Goal: Check status: Check status

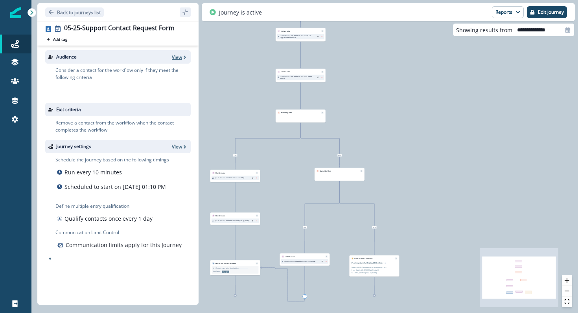
click at [177, 58] on p "View" at bounding box center [177, 57] width 10 height 7
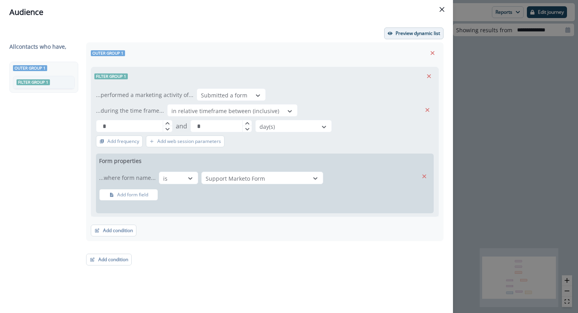
click at [397, 31] on p "Preview dynamic list" at bounding box center [418, 34] width 44 height 6
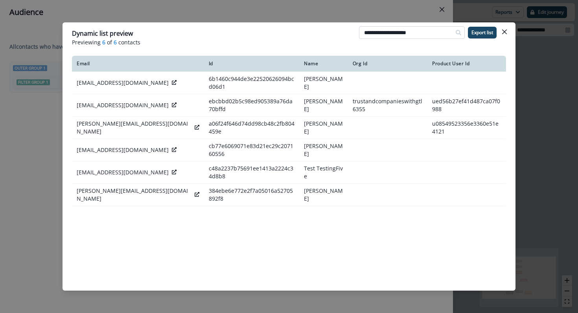
type input "**********"
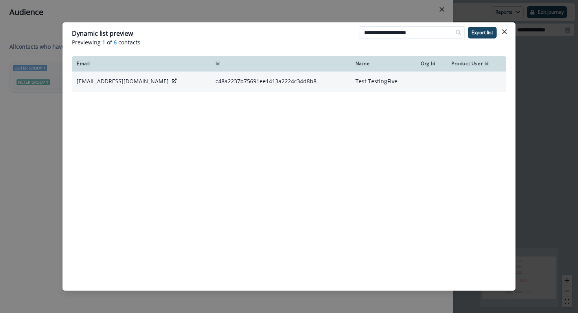
click at [172, 80] on icon at bounding box center [174, 81] width 5 height 5
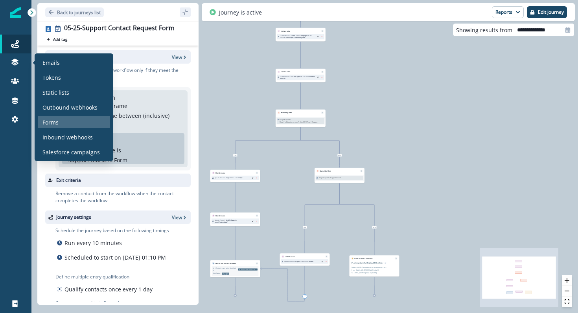
click at [46, 127] on div "Forms" at bounding box center [74, 122] width 72 height 12
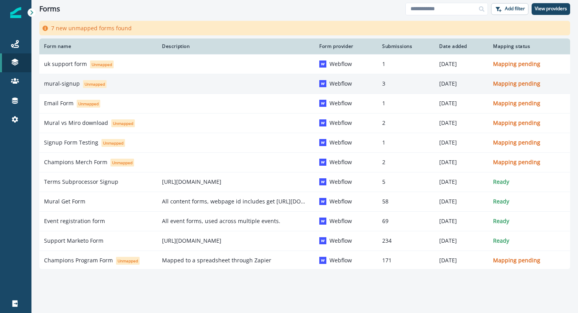
click at [65, 85] on p "mural-signup" at bounding box center [62, 84] width 36 height 8
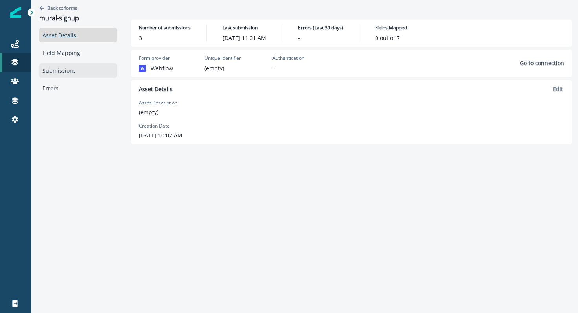
click at [63, 66] on link "Submissions" at bounding box center [78, 70] width 78 height 15
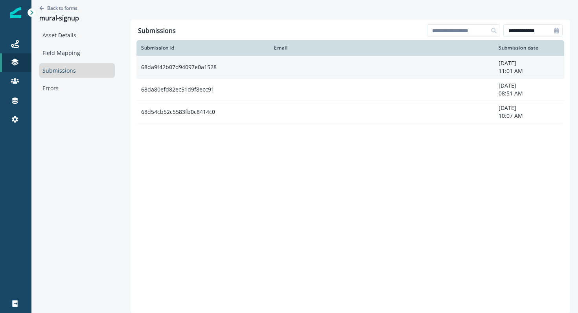
click at [231, 66] on td "68da9f42b07d94097e0a1528" at bounding box center [202, 67] width 133 height 22
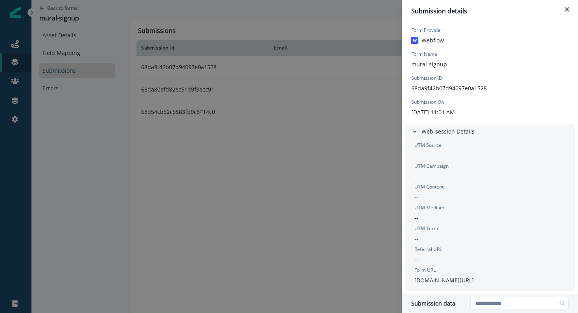
click at [232, 98] on div "Submission details Form Provider Webflow Form Name mural-signup Submission ID 6…" at bounding box center [289, 156] width 578 height 313
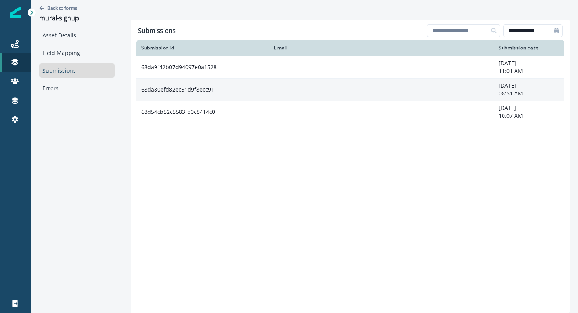
click at [232, 97] on td "68da80efd82ec51d9f8ecc91" at bounding box center [202, 89] width 133 height 22
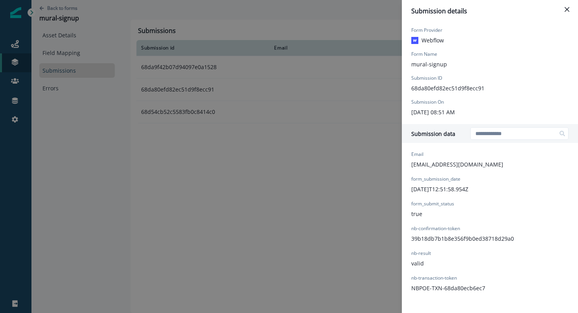
click at [261, 181] on div "Submission details Form Provider Webflow Form Name mural-signup Submission ID 6…" at bounding box center [289, 156] width 578 height 313
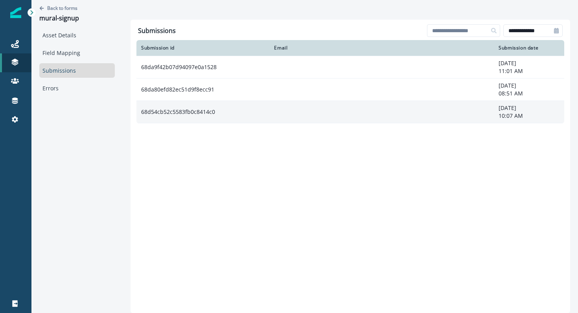
click at [206, 121] on td "68d54cb52c5583fb0c8414c0" at bounding box center [202, 112] width 133 height 22
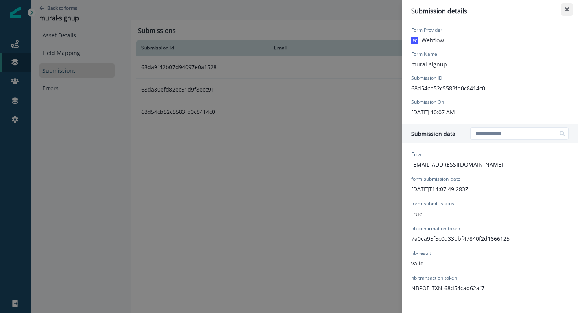
click at [561, 9] on button "Close" at bounding box center [567, 9] width 13 height 13
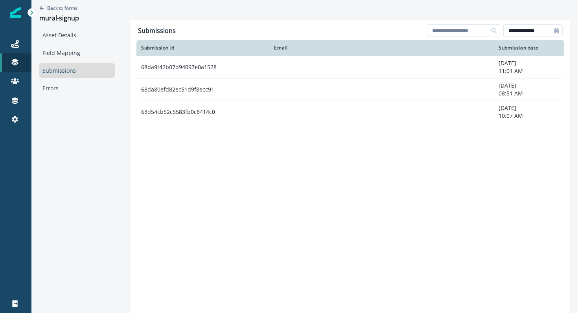
click at [78, 76] on link "Submissions" at bounding box center [77, 70] width 76 height 15
click at [63, 72] on link "Submissions" at bounding box center [77, 70] width 76 height 15
click at [61, 7] on p "Back to forms" at bounding box center [62, 8] width 30 height 7
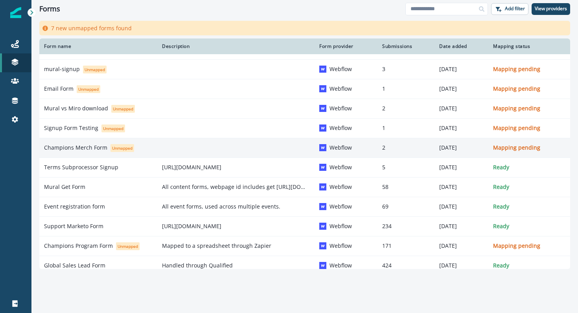
scroll to position [21, 0]
